Goal: Transaction & Acquisition: Subscribe to service/newsletter

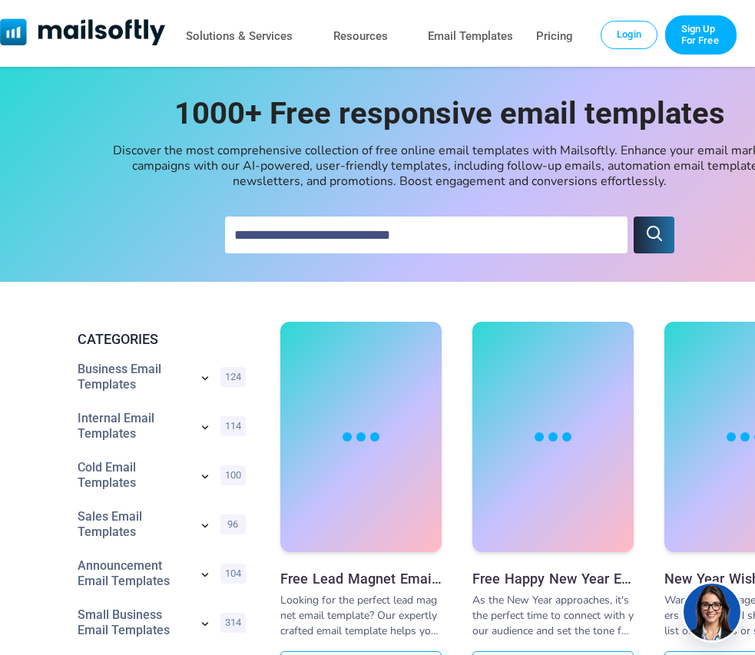
scroll to position [286, 0]
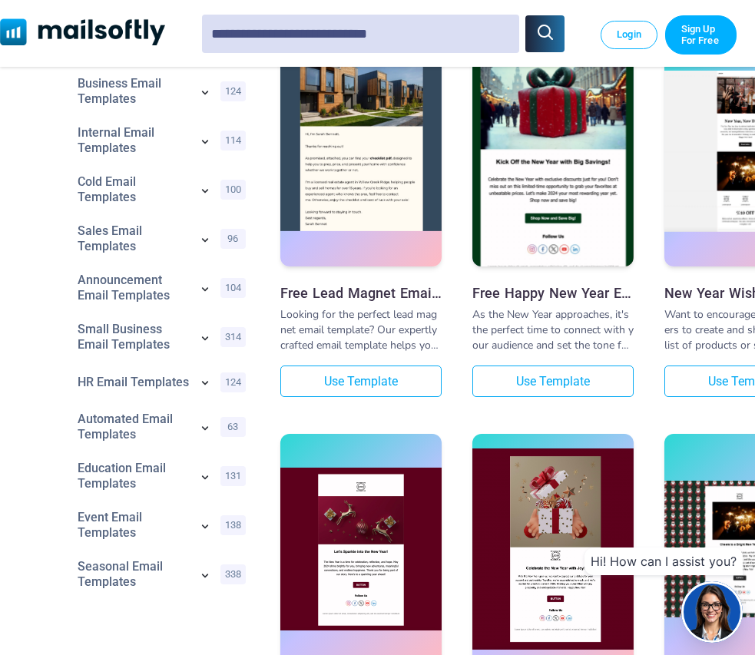
click at [334, 182] on img at bounding box center [360, 131] width 161 height 200
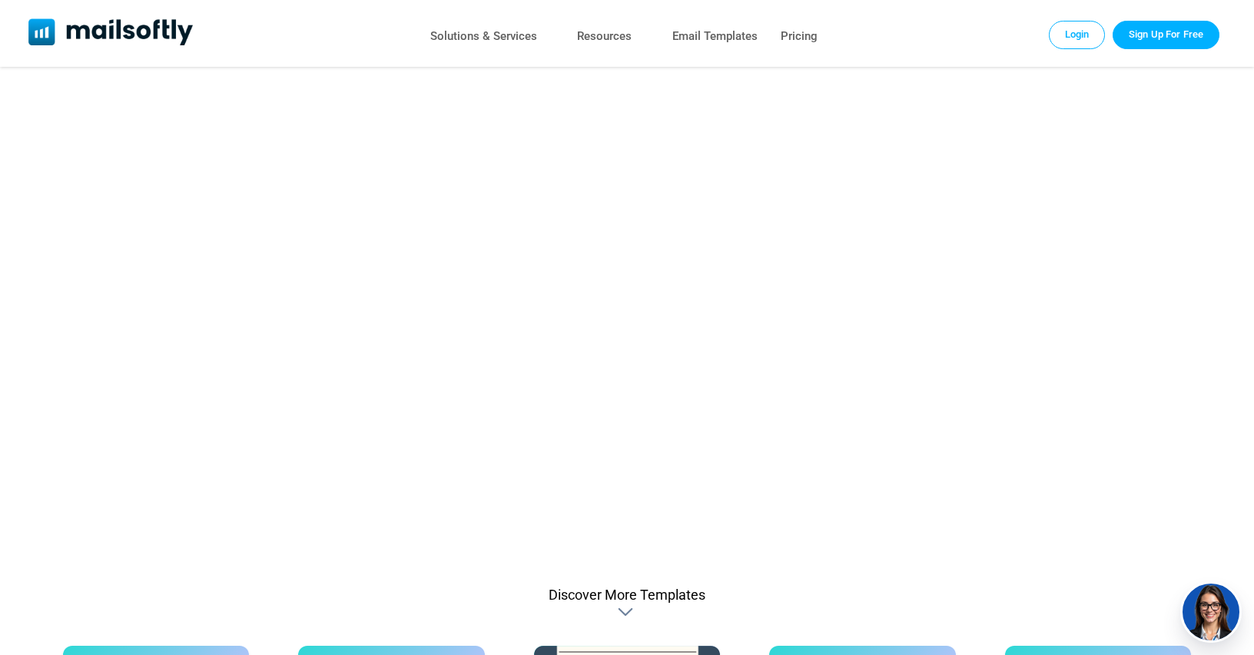
scroll to position [459, 0]
click at [621, 309] on link "Sign up" at bounding box center [627, 312] width 1128 height 499
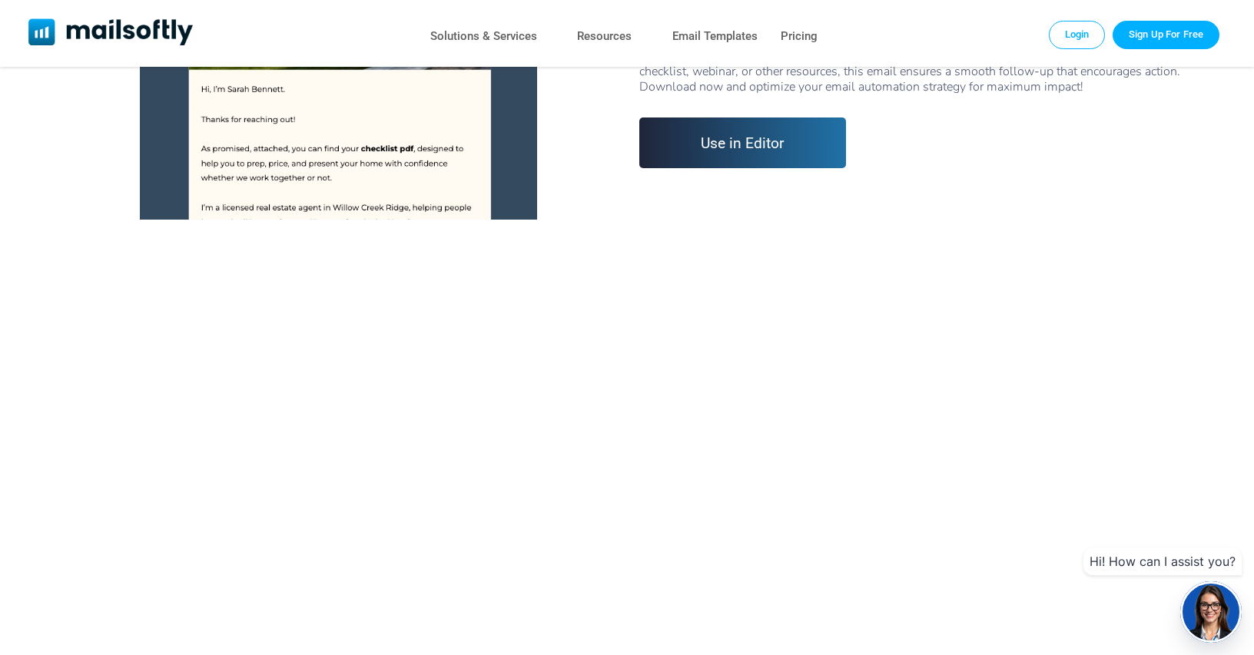
scroll to position [96, 0]
